Goal: Task Accomplishment & Management: Complete application form

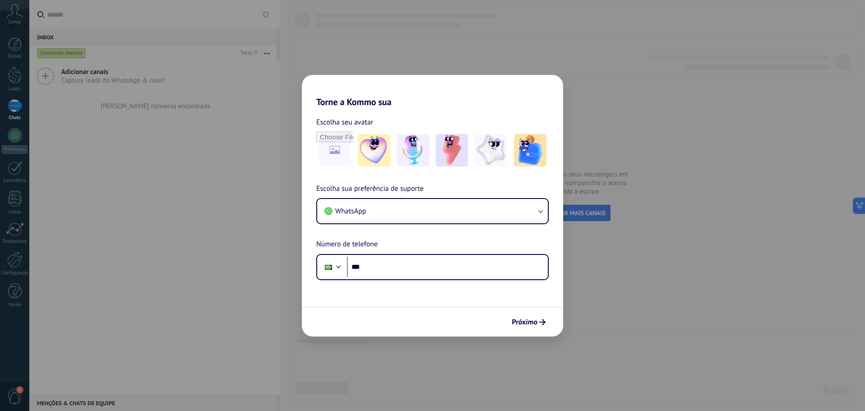
click at [236, 186] on div "Torne a Kommo sua Escolha seu avatar Escolha sua preferência de suporte WhatsAp…" at bounding box center [432, 205] width 865 height 411
click at [15, 13] on div "Torne a Kommo sua Escolha seu avatar Escolha sua preferência de suporte WhatsAp…" at bounding box center [432, 205] width 865 height 411
click at [475, 267] on input "***" at bounding box center [447, 266] width 201 height 21
click at [474, 207] on button "WhatsApp" at bounding box center [432, 211] width 231 height 24
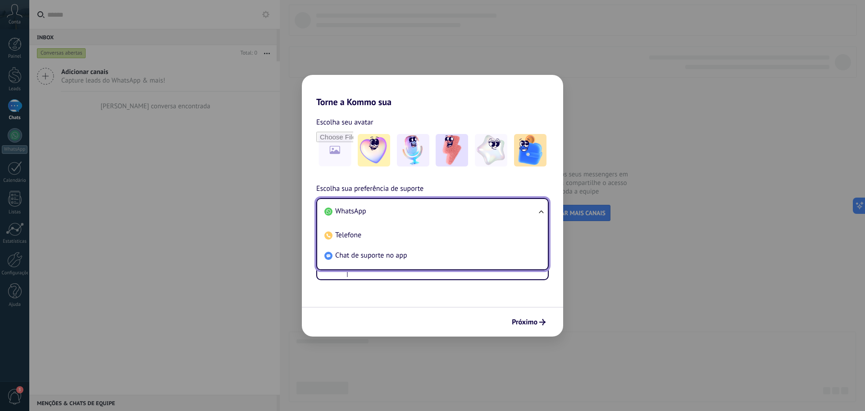
click at [474, 207] on li "WhatsApp" at bounding box center [431, 211] width 220 height 20
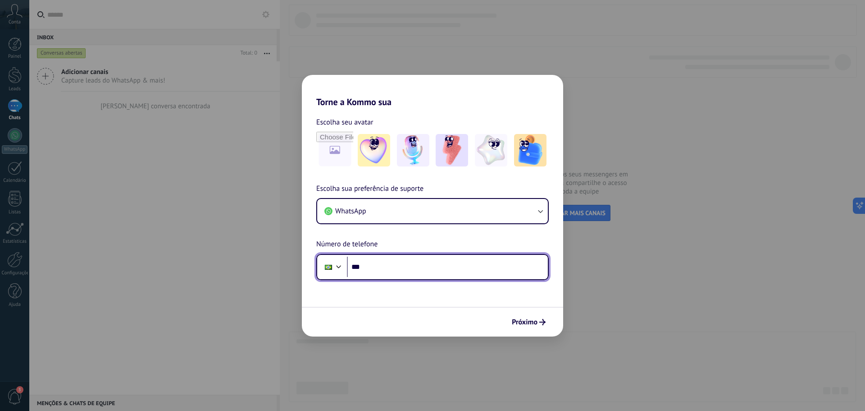
click at [387, 266] on input "***" at bounding box center [447, 266] width 201 height 21
click at [13, 335] on div "Torne a Kommo sua Escolha seu avatar Escolha sua preferência de suporte WhatsAp…" at bounding box center [432, 205] width 865 height 411
click at [650, 237] on div "Torne a Kommo sua Escolha seu avatar Escolha sua preferência de suporte WhatsAp…" at bounding box center [432, 205] width 865 height 411
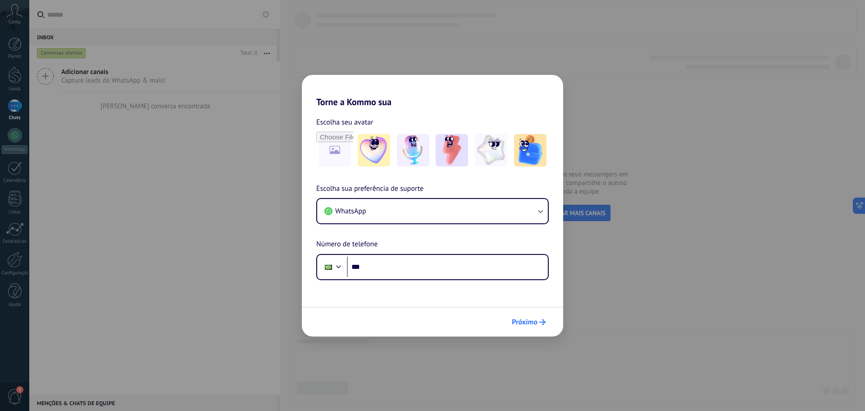
click at [537, 327] on button "Próximo" at bounding box center [529, 321] width 42 height 15
click at [532, 317] on button "Próximo" at bounding box center [529, 321] width 42 height 15
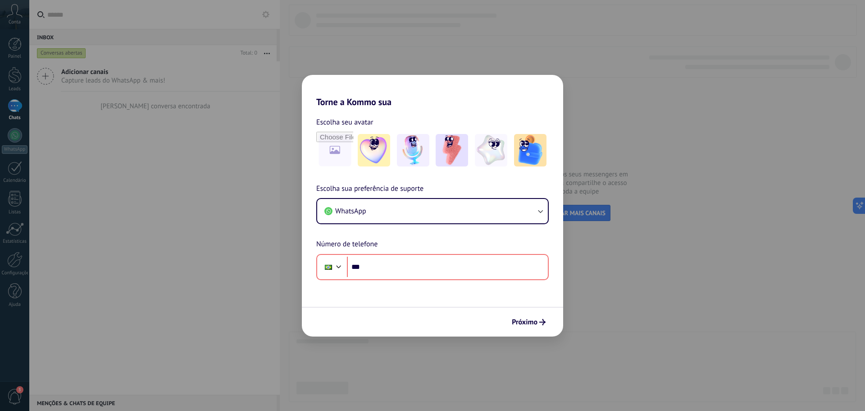
drag, startPoint x: 228, startPoint y: 188, endPoint x: 147, endPoint y: 164, distance: 83.7
click at [227, 188] on div "Torne a Kommo sua Escolha seu avatar Escolha sua preferência de suporte WhatsAp…" at bounding box center [432, 205] width 865 height 411
click at [4, 14] on div "Torne a Kommo sua Escolha seu avatar Escolha sua preferência de suporte WhatsAp…" at bounding box center [432, 205] width 865 height 411
click at [451, 211] on button "WhatsApp" at bounding box center [432, 211] width 231 height 24
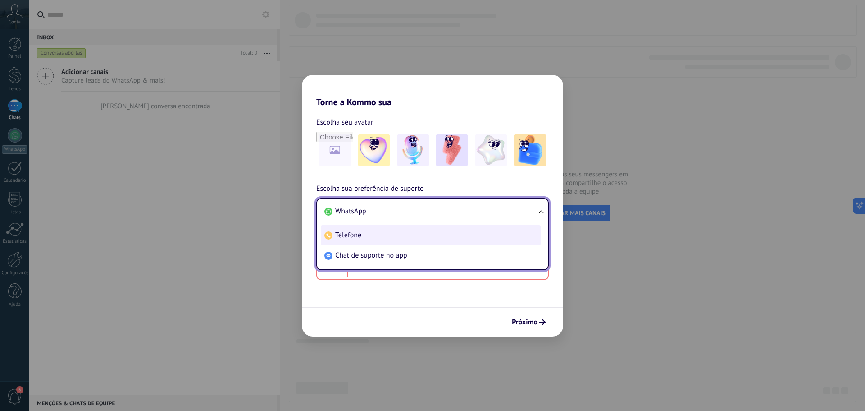
click at [361, 240] on span "Telefone" at bounding box center [348, 234] width 26 height 9
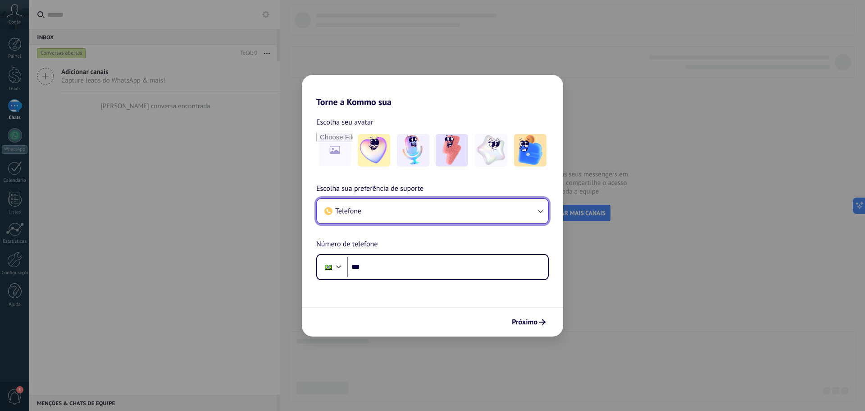
click at [369, 209] on button "Telefone" at bounding box center [432, 211] width 231 height 24
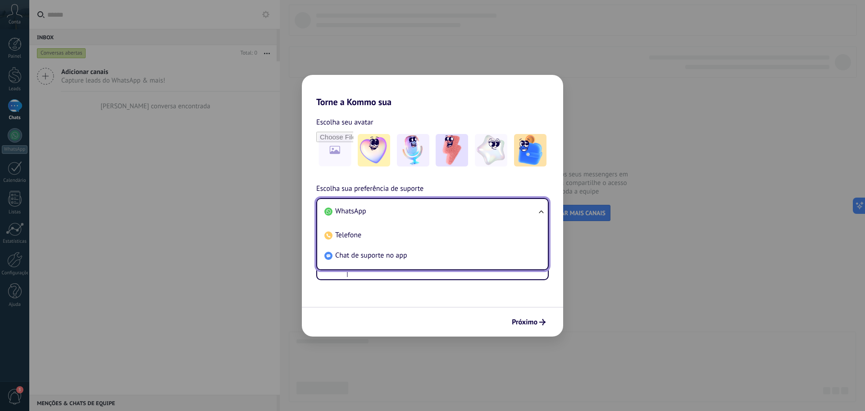
click at [368, 214] on li "WhatsApp" at bounding box center [431, 211] width 220 height 20
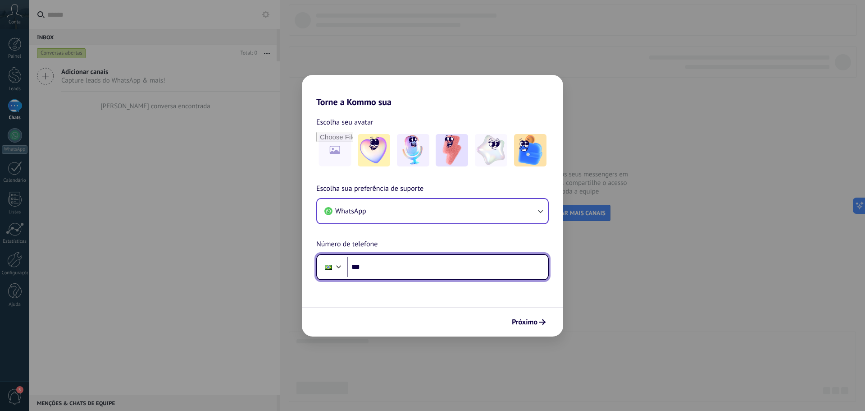
click at [389, 272] on input "***" at bounding box center [447, 266] width 201 height 21
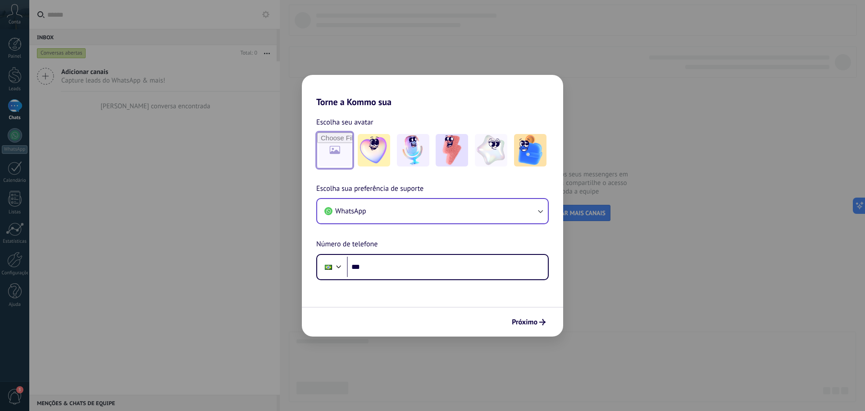
click at [339, 143] on input "file" at bounding box center [334, 150] width 35 height 35
click at [641, 122] on div "Torne a Kommo sua Escolha seu avatar Escolha sua preferência de suporte WhatsAp…" at bounding box center [432, 205] width 865 height 411
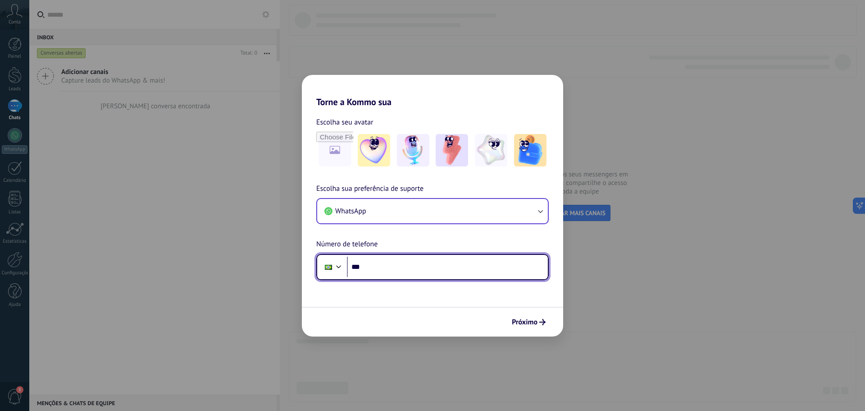
click at [419, 271] on input "***" at bounding box center [447, 266] width 201 height 21
type input "**********"
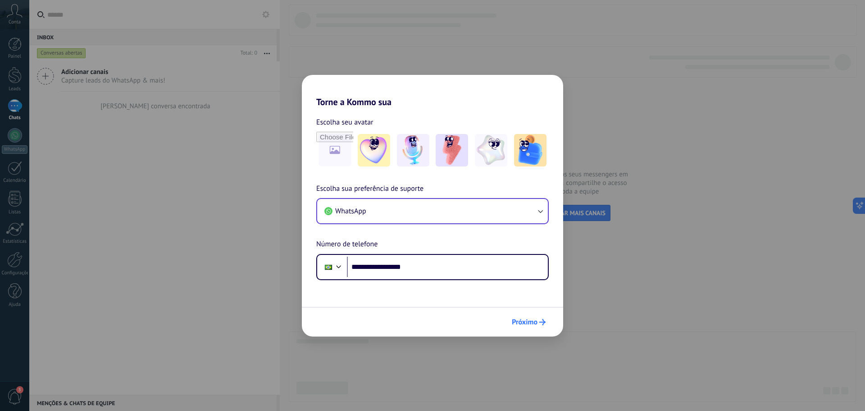
click at [530, 319] on span "Próximo" at bounding box center [525, 322] width 26 height 6
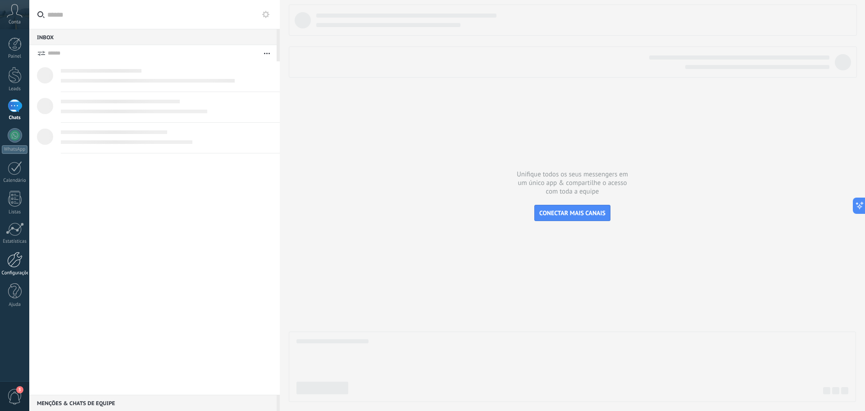
click at [16, 259] on div at bounding box center [14, 260] width 15 height 16
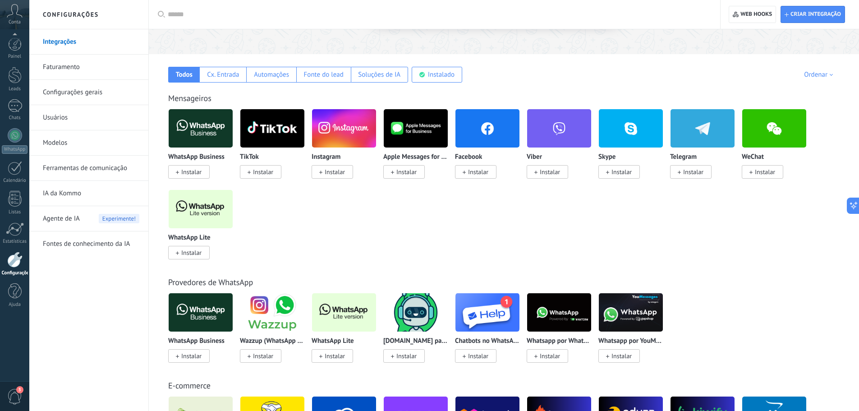
scroll to position [123, 0]
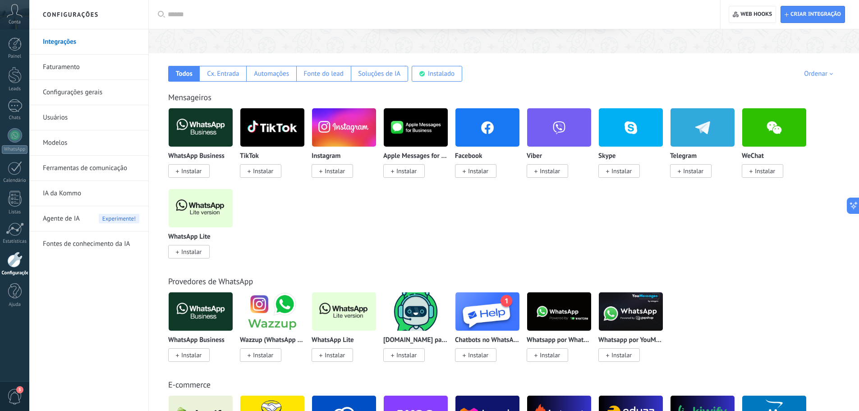
click at [192, 254] on span "Instalar" at bounding box center [191, 251] width 20 height 8
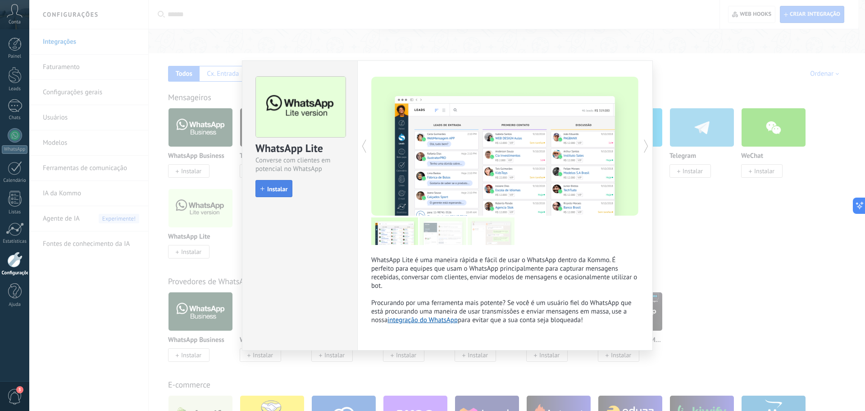
click at [277, 195] on button "Instalar" at bounding box center [274, 188] width 37 height 17
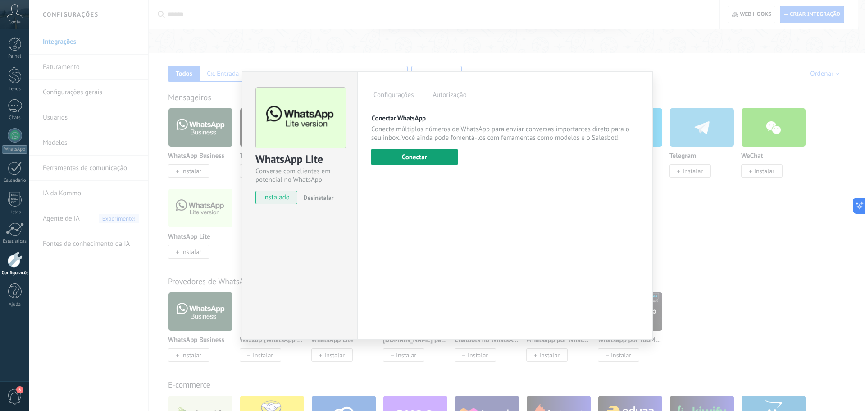
click at [413, 157] on button "Conectar" at bounding box center [414, 157] width 87 height 16
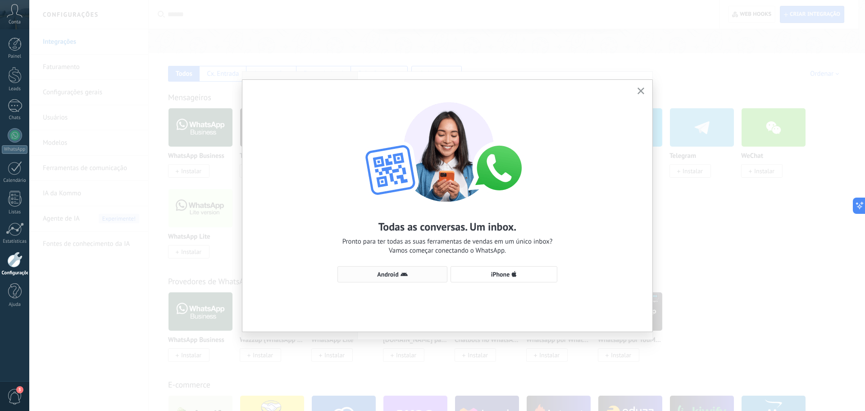
click at [403, 273] on use "button" at bounding box center [404, 274] width 7 height 4
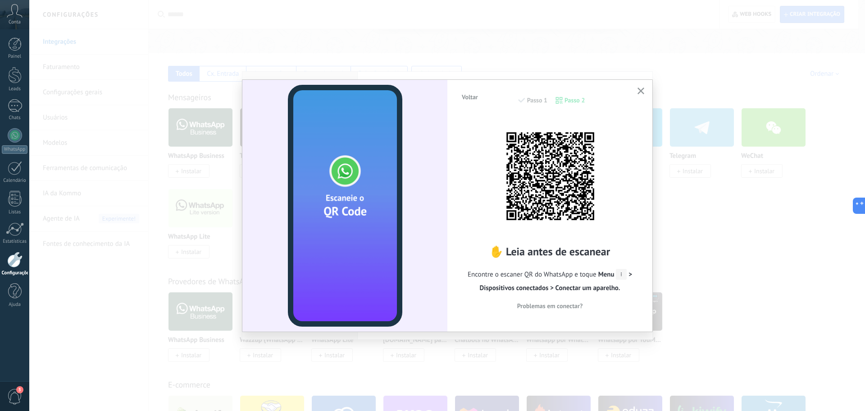
click at [723, 201] on div "Voltar Passo 1 Passo 2 ✋ Leia antes de escanear Encontre o escaner QR do WhatsA…" at bounding box center [447, 205] width 836 height 411
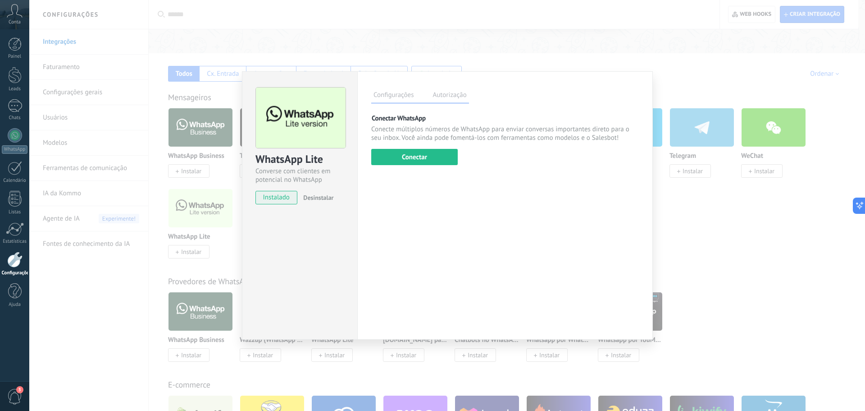
click at [723, 201] on div "WhatsApp Lite Converse com clientes em potencial no WhatsApp instalado Desinsta…" at bounding box center [447, 205] width 836 height 411
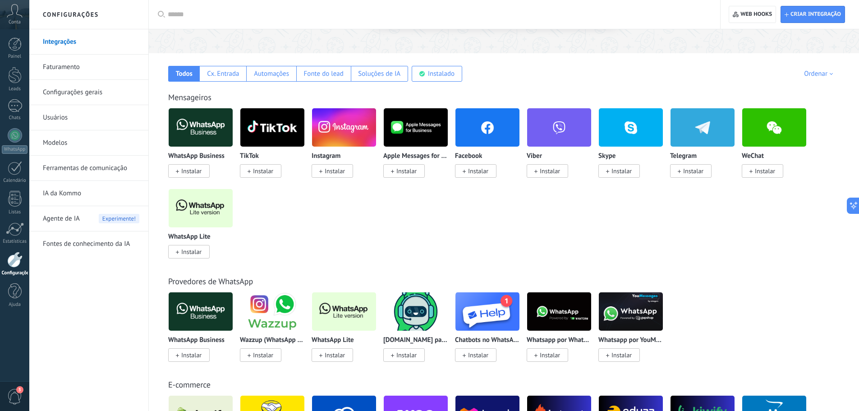
drag, startPoint x: 727, startPoint y: 0, endPoint x: 295, endPoint y: 268, distance: 508.5
click at [295, 268] on div "Provedores de WhatsApp WhatsApp Business Instalar Wazzup (WhatsApp & Instagram)…" at bounding box center [504, 309] width 692 height 103
click at [367, 240] on div "WhatsApp Business Instalar TikTok Instalar Instagram Instalar Apple Messages fo…" at bounding box center [508, 188] width 681 height 161
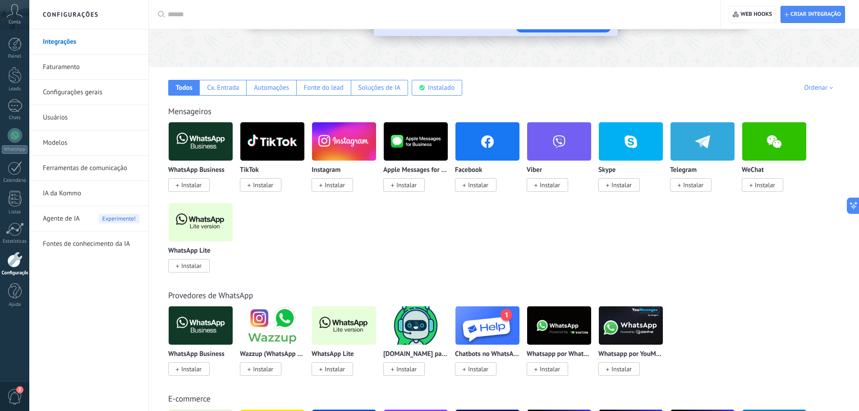
scroll to position [110, 0]
